Goal: Task Accomplishment & Management: Use online tool/utility

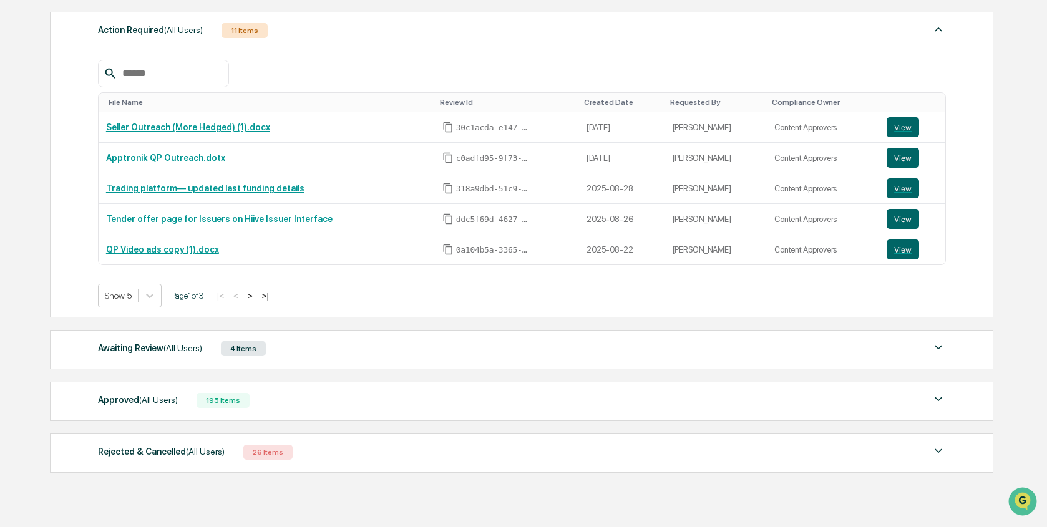
scroll to position [225, 0]
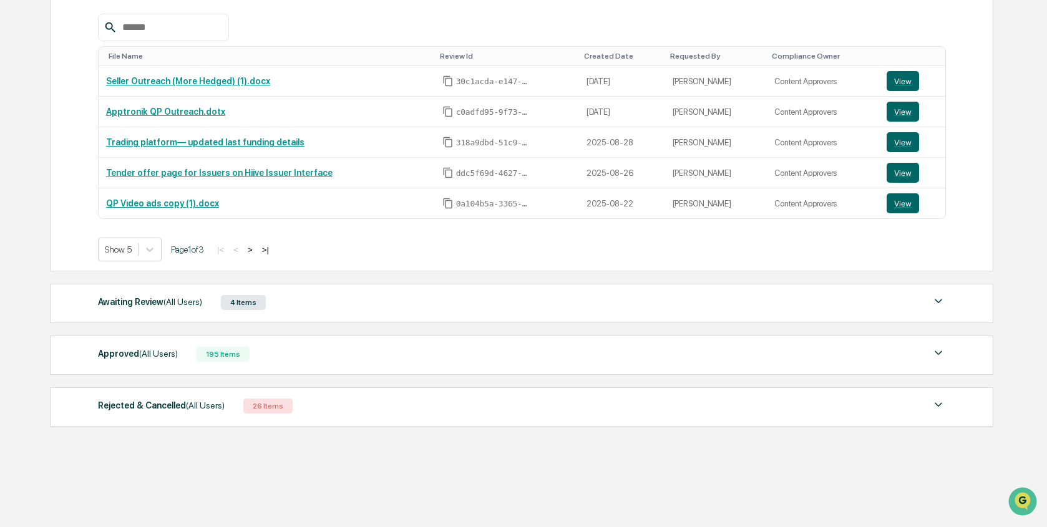
click at [188, 296] on div "Awaiting Review (All Users)" at bounding box center [150, 302] width 104 height 16
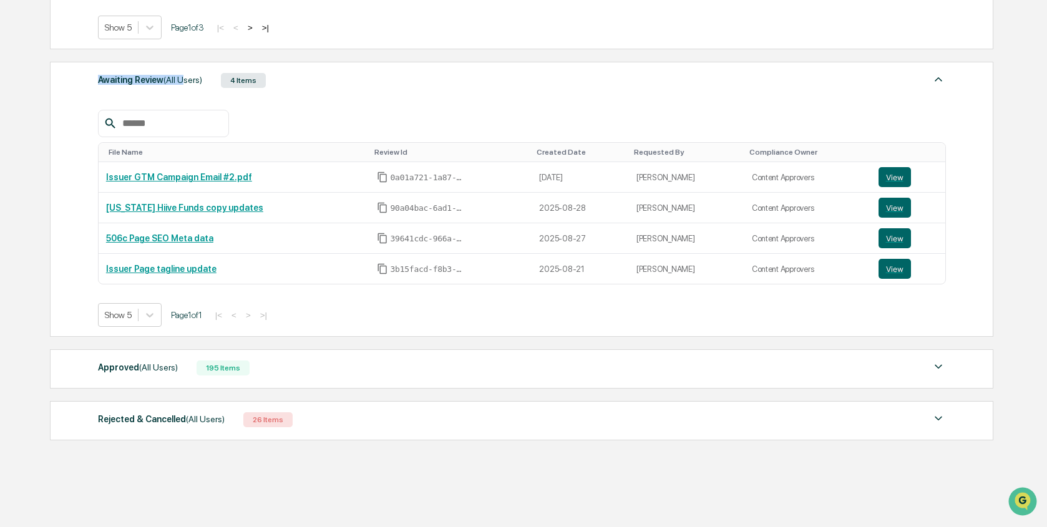
scroll to position [461, 0]
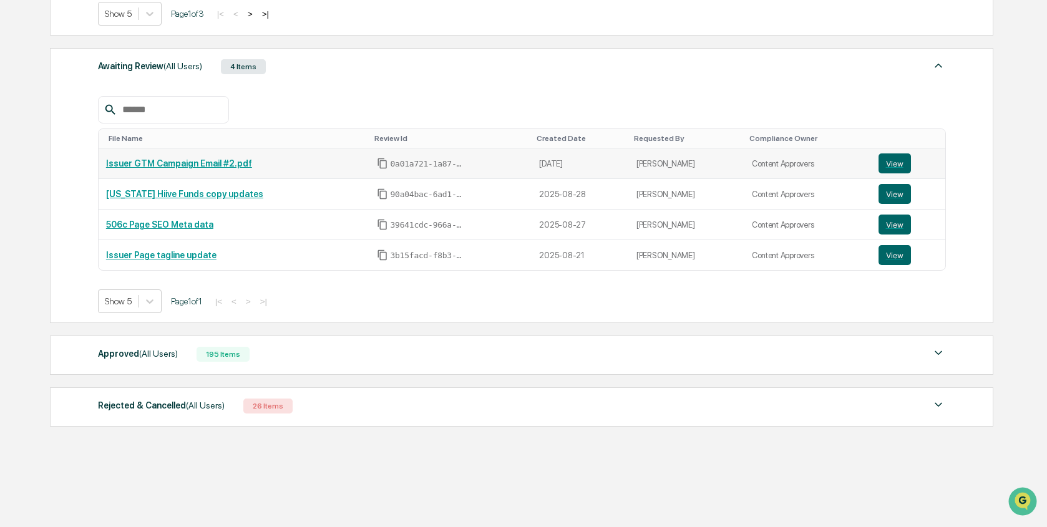
click at [242, 162] on link "Issuer GTM Campaign Email #2.pdf" at bounding box center [179, 164] width 146 height 10
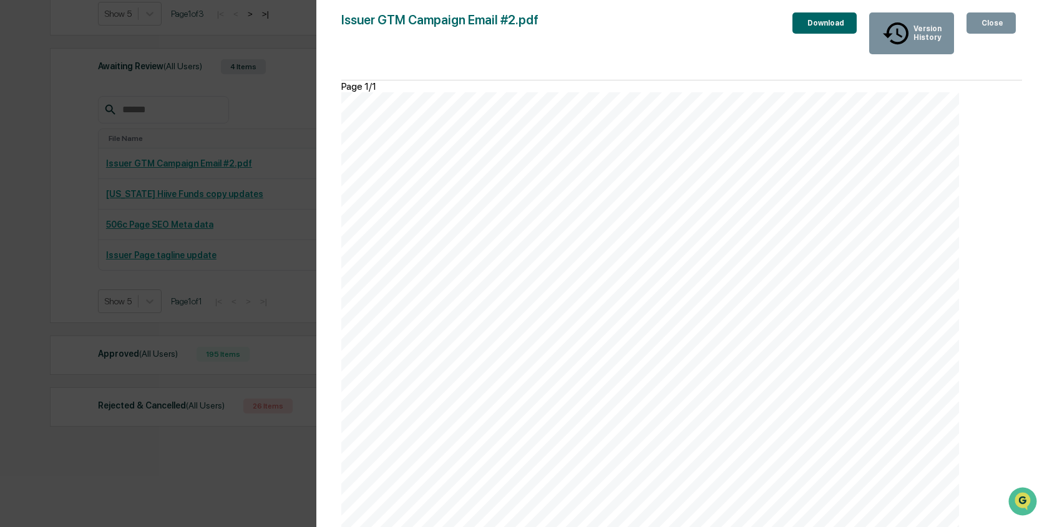
scroll to position [364, 0]
click at [995, 20] on div "Close" at bounding box center [991, 23] width 24 height 9
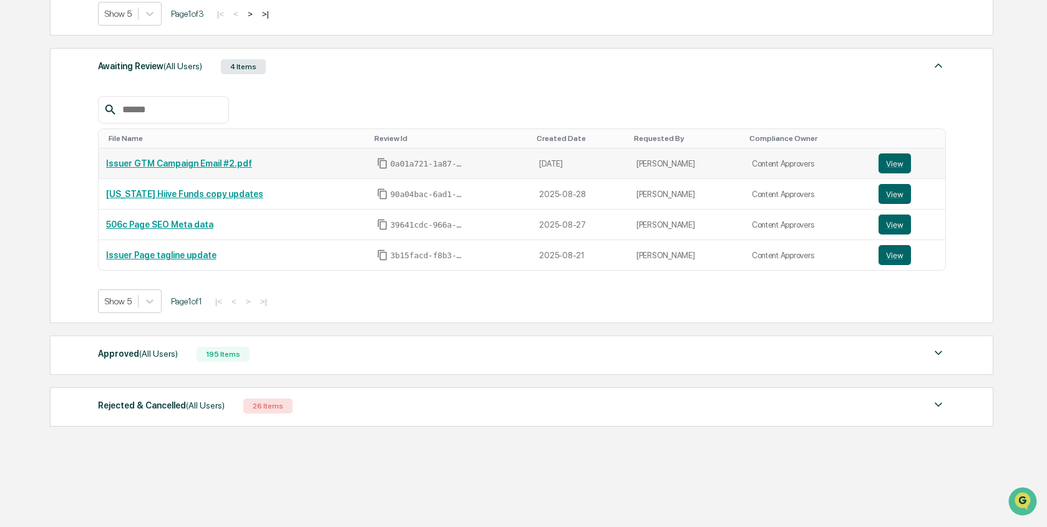
click at [201, 165] on link "Issuer GTM Campaign Email #2.pdf" at bounding box center [179, 164] width 146 height 10
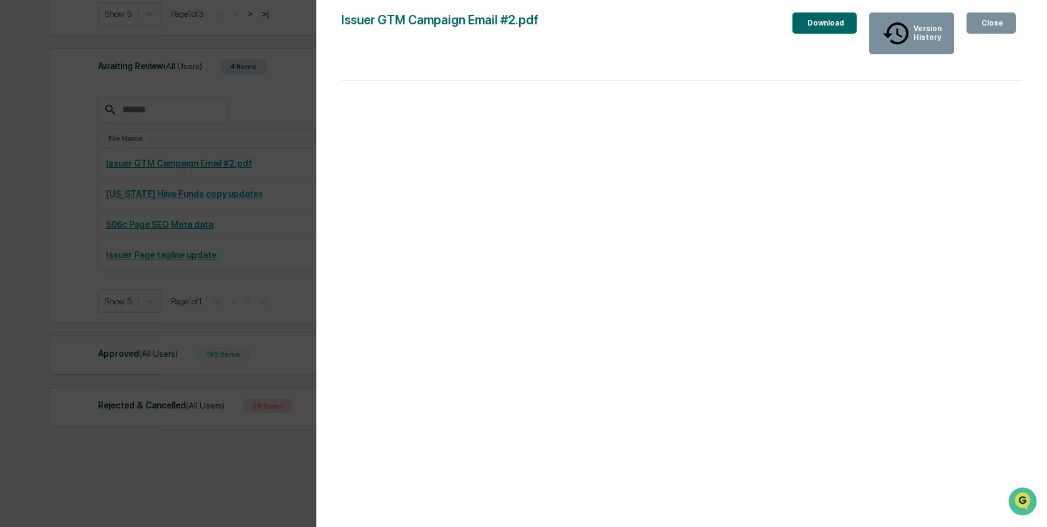
click at [220, 155] on div "Version History [DATE] 07:46 PM [PERSON_NAME] Issuer GTM Campaign Email #2.pdf …" at bounding box center [523, 263] width 1047 height 527
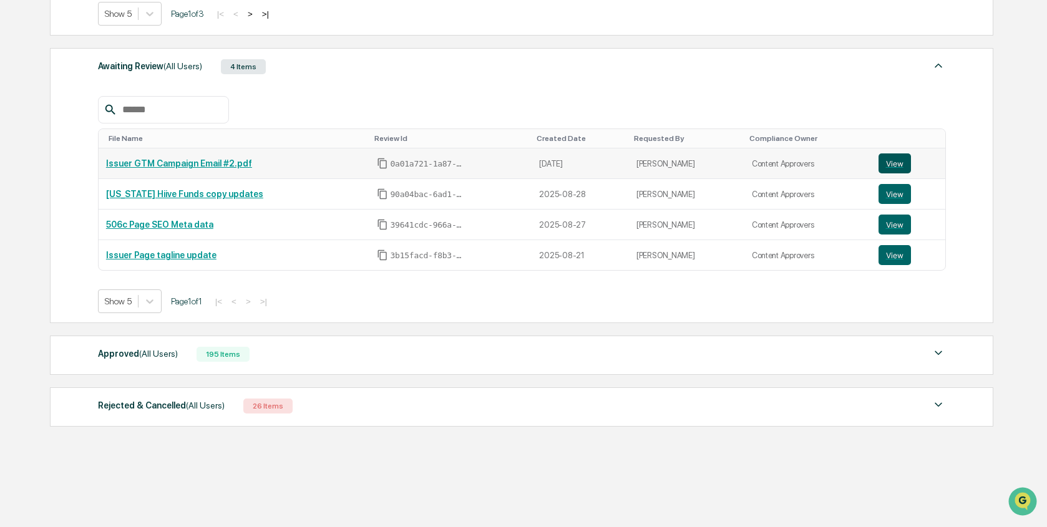
click at [891, 165] on button "View" at bounding box center [895, 164] width 32 height 20
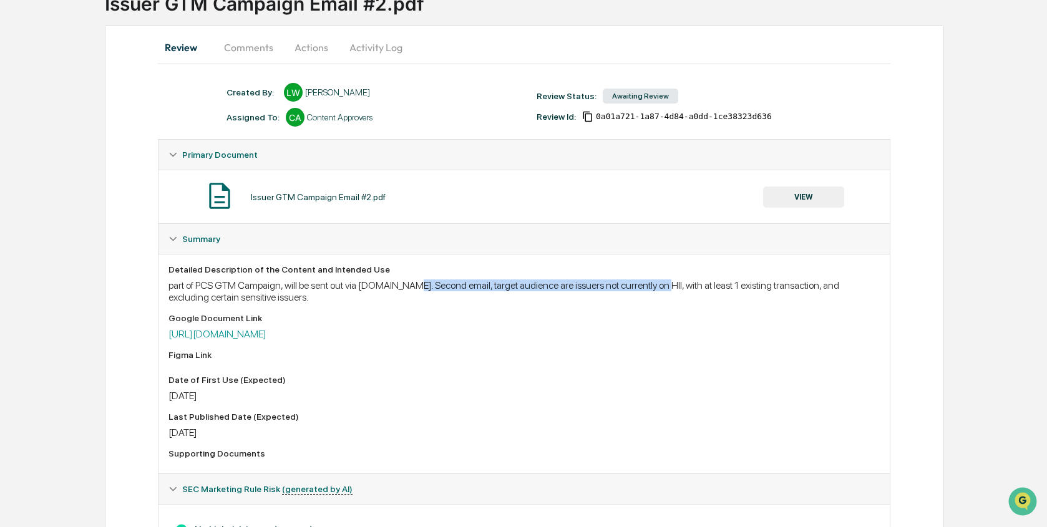
drag, startPoint x: 425, startPoint y: 285, endPoint x: 704, endPoint y: 287, distance: 279.0
click at [704, 287] on div "part of PCS GTM Campaign, will be sent out via Reply.io. Second email, target a…" at bounding box center [524, 292] width 712 height 24
click at [698, 289] on div "part of PCS GTM Campaign, will be sent out via Reply.io. Second email, target a…" at bounding box center [524, 292] width 712 height 24
